Goal: Task Accomplishment & Management: Manage account settings

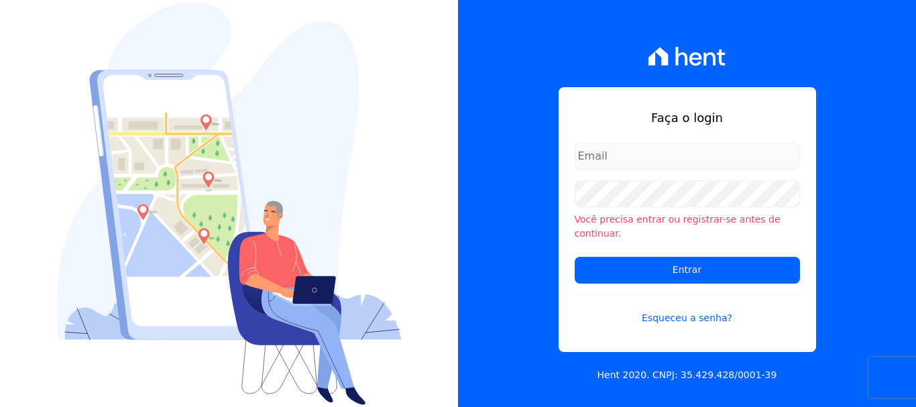
type input "rodrigo.villalva@grupozarin.com.br"
click at [741, 166] on input "rodrigo.villalva@grupozarin.com.br" at bounding box center [686, 156] width 225 height 27
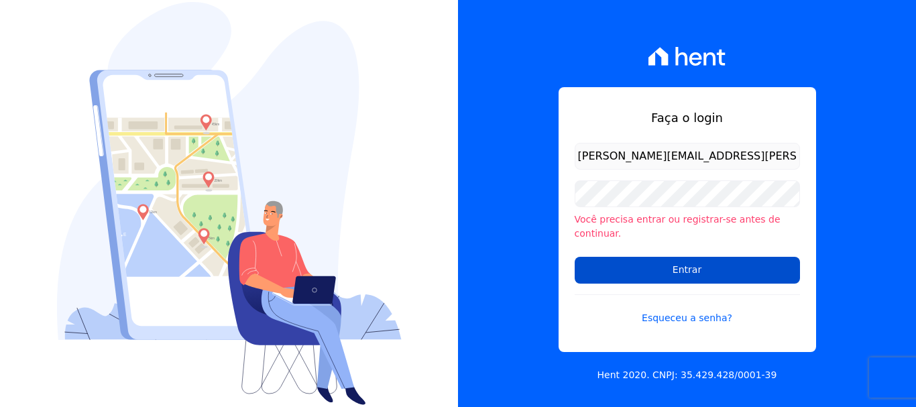
click at [709, 259] on input "Entrar" at bounding box center [686, 270] width 225 height 27
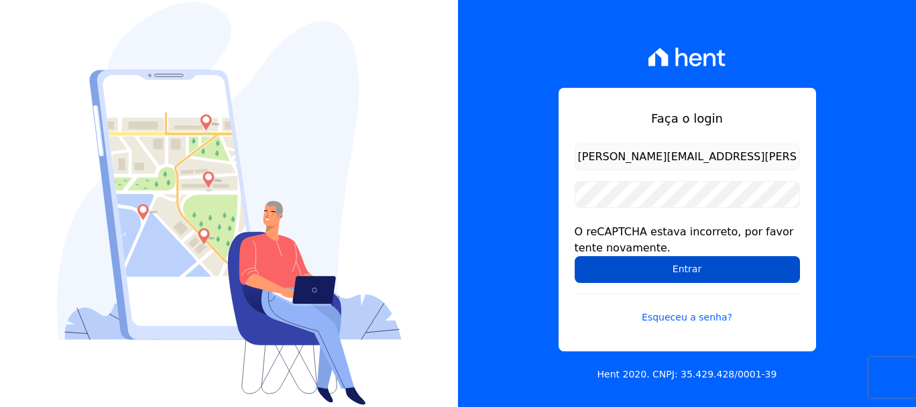
click at [696, 271] on input "Entrar" at bounding box center [686, 269] width 225 height 27
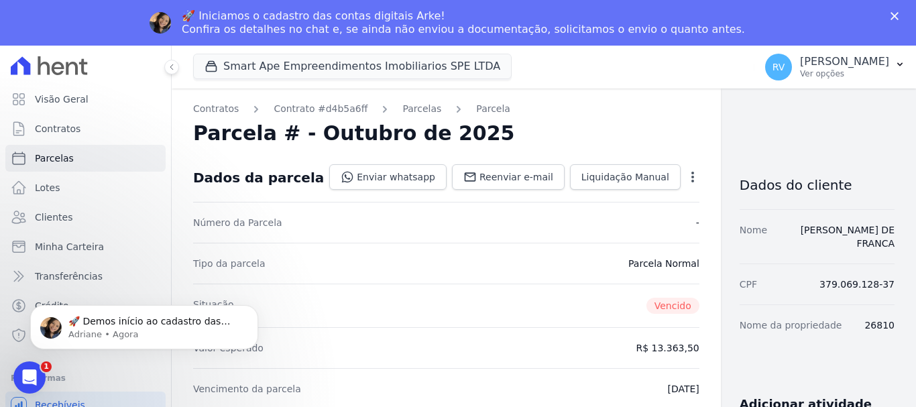
click at [686, 173] on icon "button" at bounding box center [692, 176] width 13 height 13
click at [576, 200] on link "Alterar" at bounding box center [635, 195] width 118 height 24
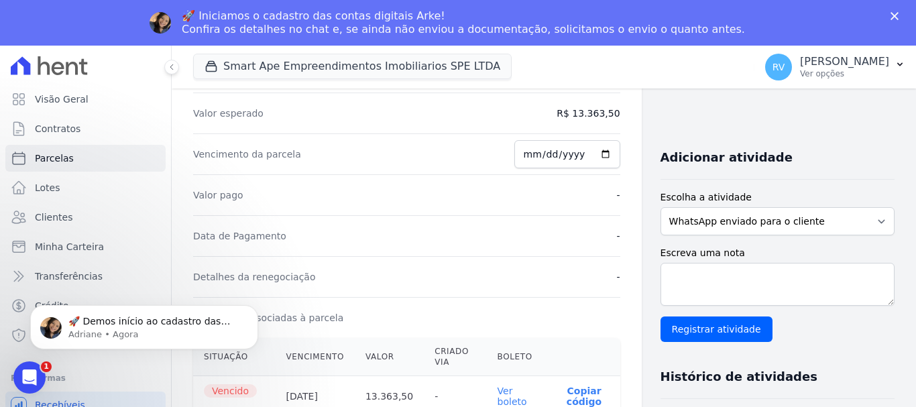
scroll to position [268, 0]
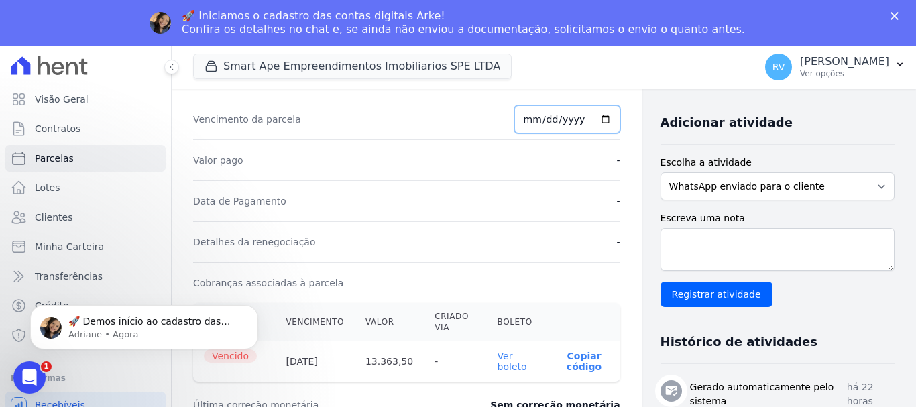
click at [596, 118] on input "2025-10-07" at bounding box center [567, 119] width 106 height 28
type input "2025-10-10"
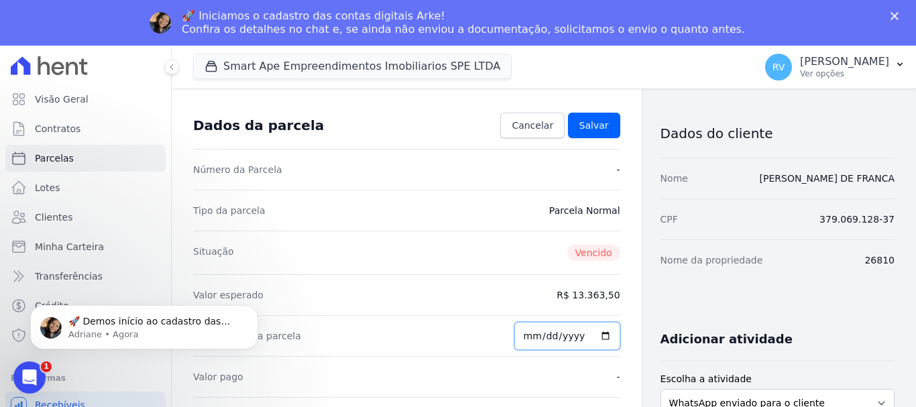
scroll to position [17, 0]
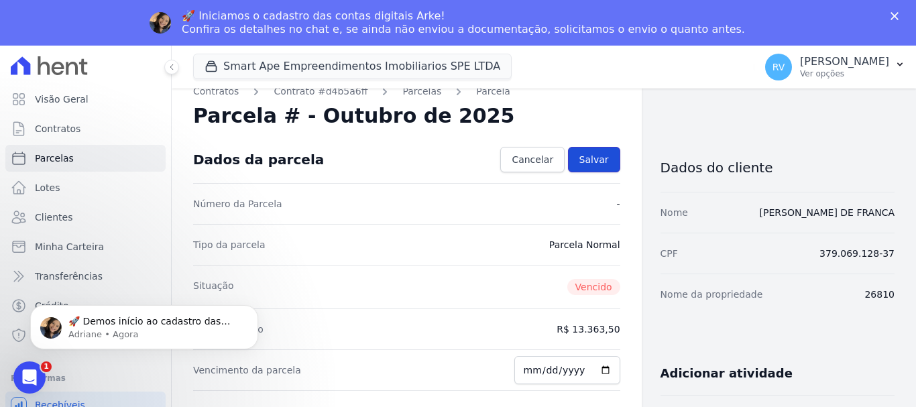
click at [588, 158] on span "Salvar" at bounding box center [593, 159] width 29 height 13
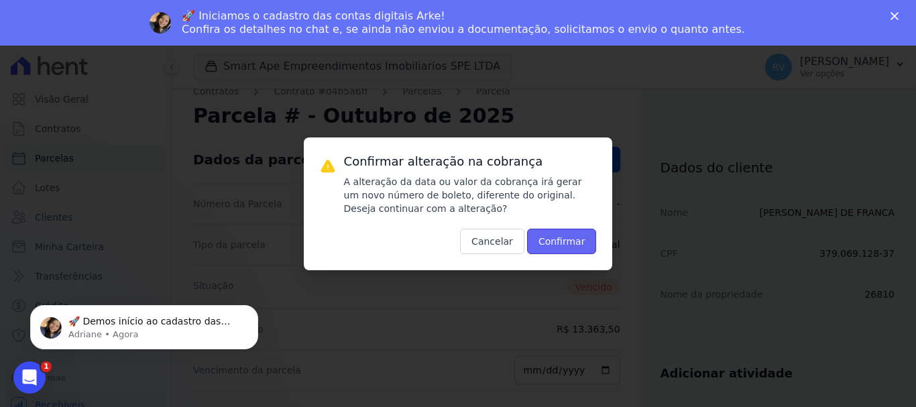
click at [570, 239] on button "Confirmar" at bounding box center [562, 241] width 70 height 25
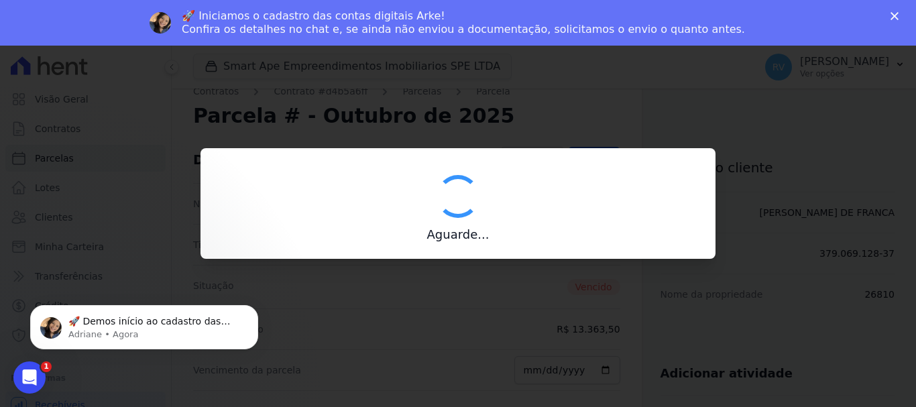
type input "00190000090335103300000692504178212270001336350"
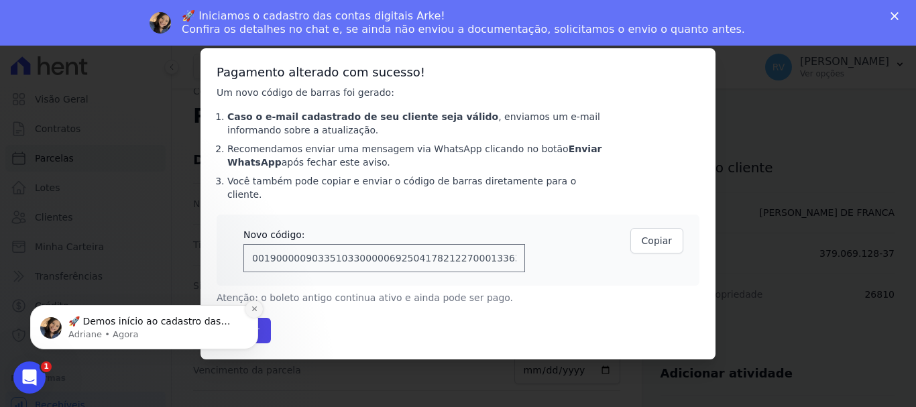
click at [254, 306] on icon "Dismiss notification" at bounding box center [254, 308] width 7 height 7
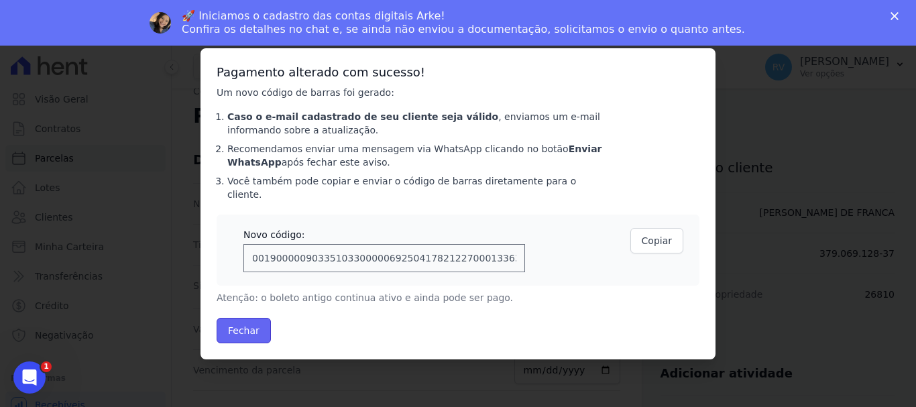
click at [240, 320] on button "Fechar" at bounding box center [243, 330] width 54 height 25
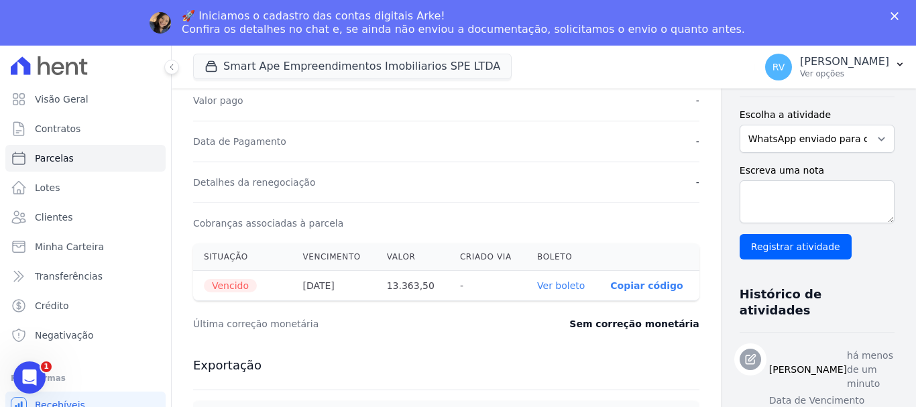
scroll to position [335, 0]
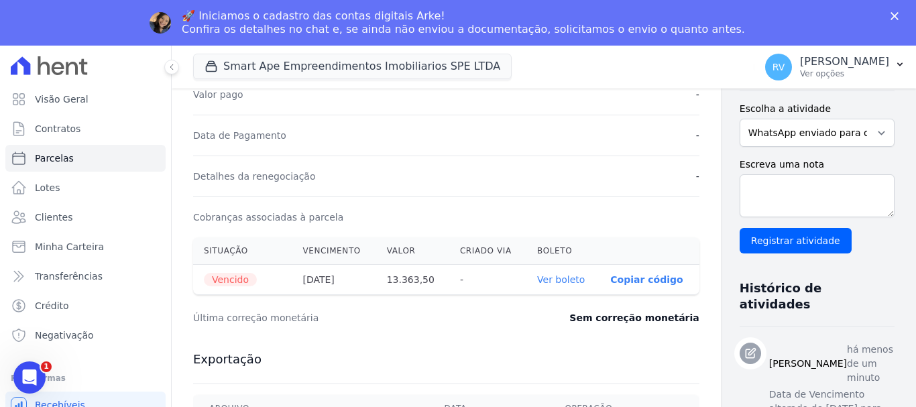
click at [537, 275] on link "Ver boleto" at bounding box center [561, 279] width 48 height 11
